Goal: Task Accomplishment & Management: Use online tool/utility

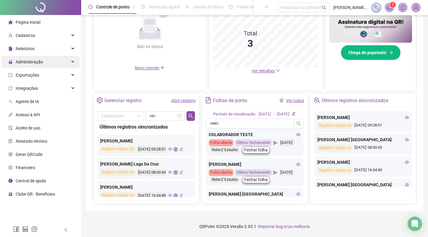
click at [34, 63] on span "Administração" at bounding box center [29, 62] width 27 height 5
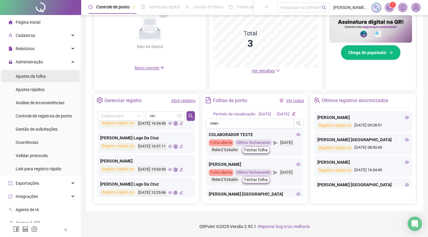
click at [34, 76] on span "Ajustes da folha" at bounding box center [31, 76] width 30 height 5
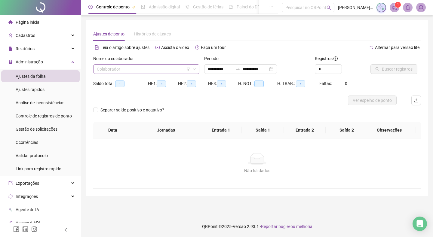
type input "**********"
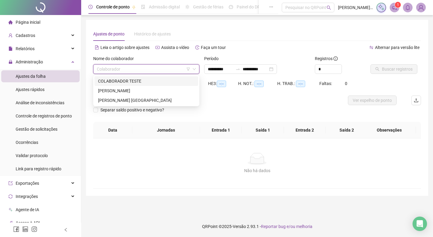
click at [149, 69] on input "search" at bounding box center [144, 69] width 94 height 9
click at [148, 88] on div "[PERSON_NAME]" at bounding box center [146, 91] width 97 height 7
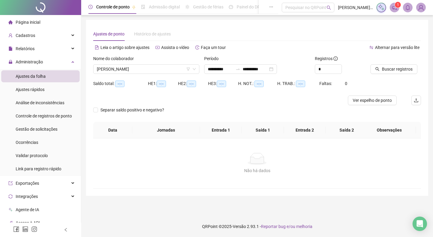
click at [255, 32] on div "Ajustes de ponto Histórico de ajustes" at bounding box center [257, 34] width 328 height 14
click at [400, 67] on span "Buscar registros" at bounding box center [397, 69] width 31 height 7
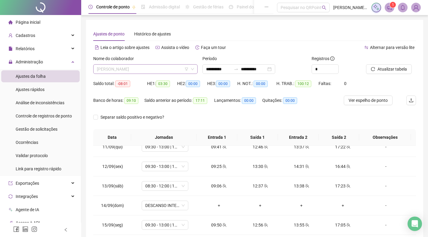
click at [147, 66] on span "[PERSON_NAME]" at bounding box center [145, 69] width 97 height 9
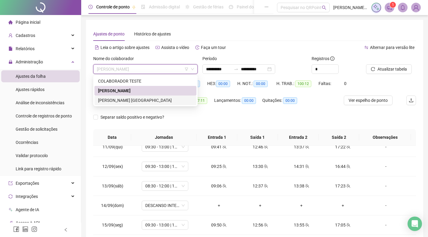
click at [141, 100] on div "[PERSON_NAME] [GEOGRAPHIC_DATA]" at bounding box center [145, 100] width 95 height 7
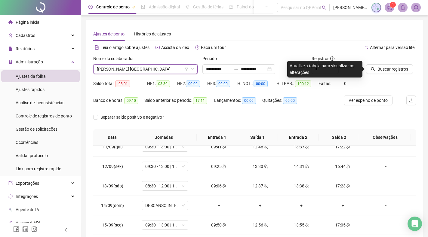
click at [257, 30] on div "Ajustes de ponto Histórico de ajustes" at bounding box center [254, 34] width 323 height 14
click at [388, 70] on span "Buscar registros" at bounding box center [393, 69] width 31 height 7
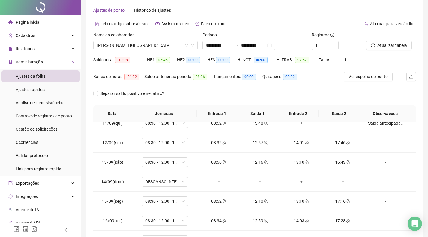
scroll to position [70, 0]
